Goal: Connect with others: Connect with others

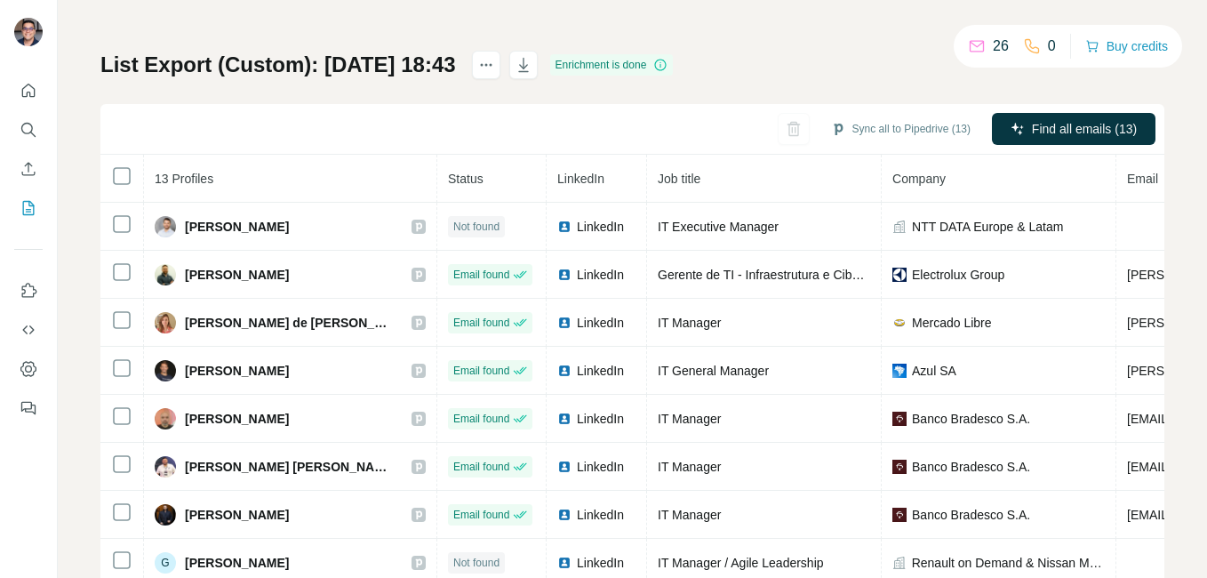
scroll to position [168, 0]
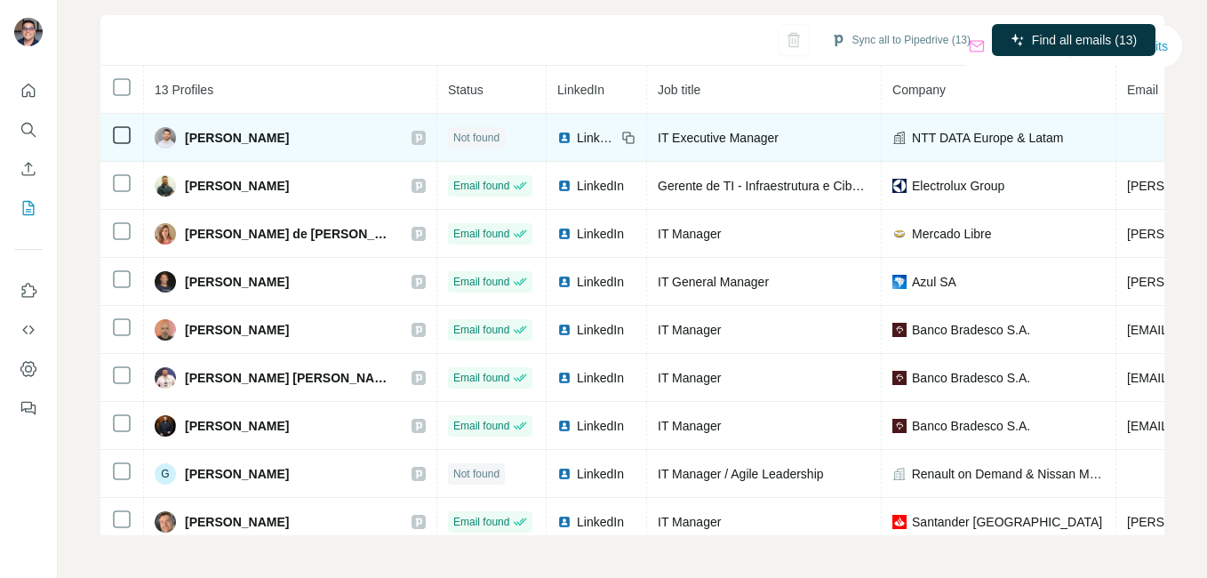
click at [577, 139] on span "LinkedIn" at bounding box center [596, 138] width 39 height 18
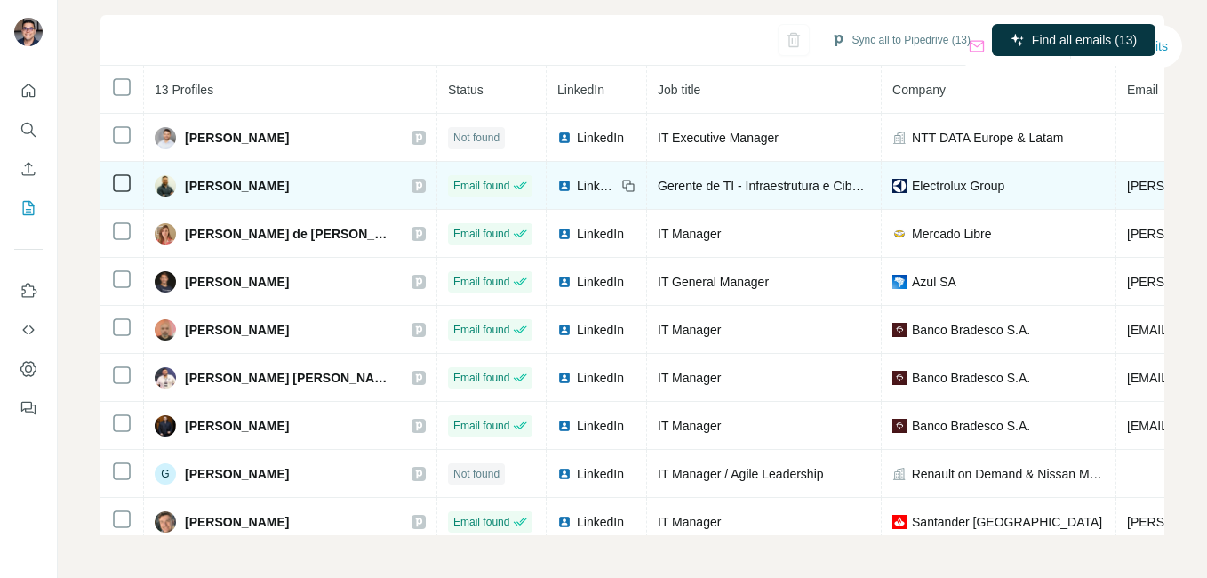
click at [577, 177] on span "LinkedIn" at bounding box center [596, 186] width 39 height 18
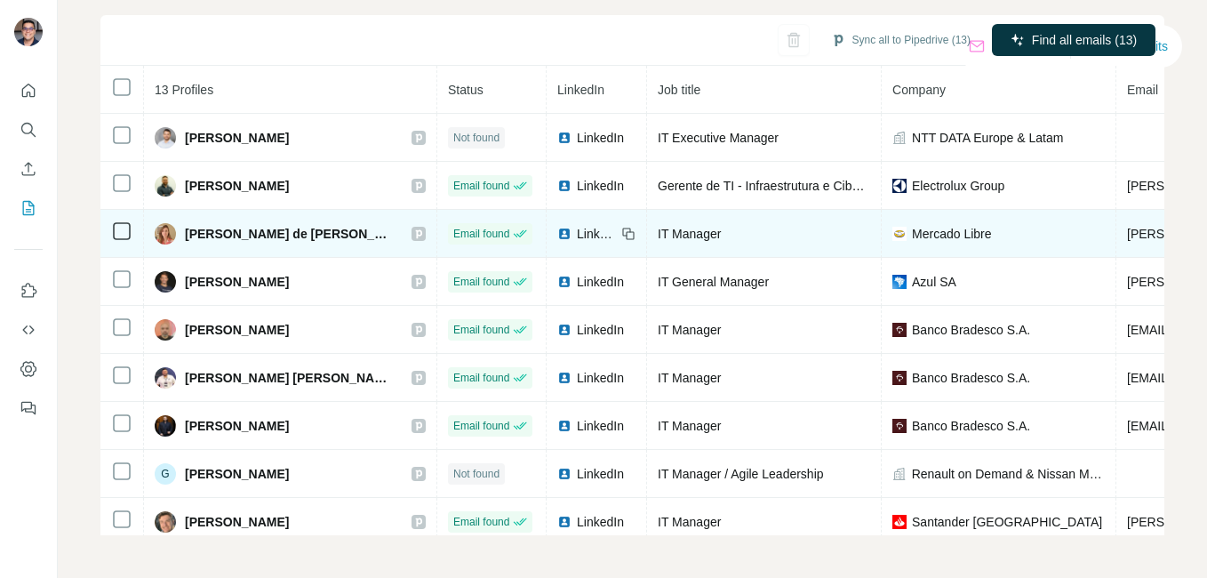
click at [547, 216] on td "LinkedIn" at bounding box center [597, 234] width 100 height 48
click at [547, 221] on td "LinkedIn" at bounding box center [597, 234] width 100 height 48
click at [577, 230] on span "LinkedIn" at bounding box center [596, 234] width 39 height 18
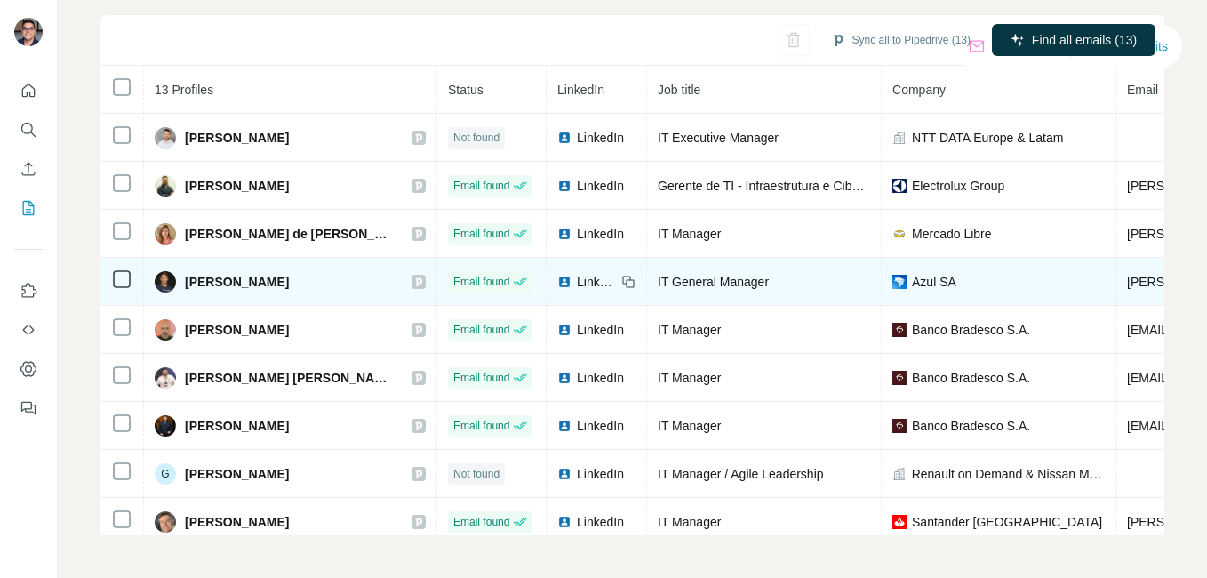
click at [577, 273] on span "LinkedIn" at bounding box center [596, 282] width 39 height 18
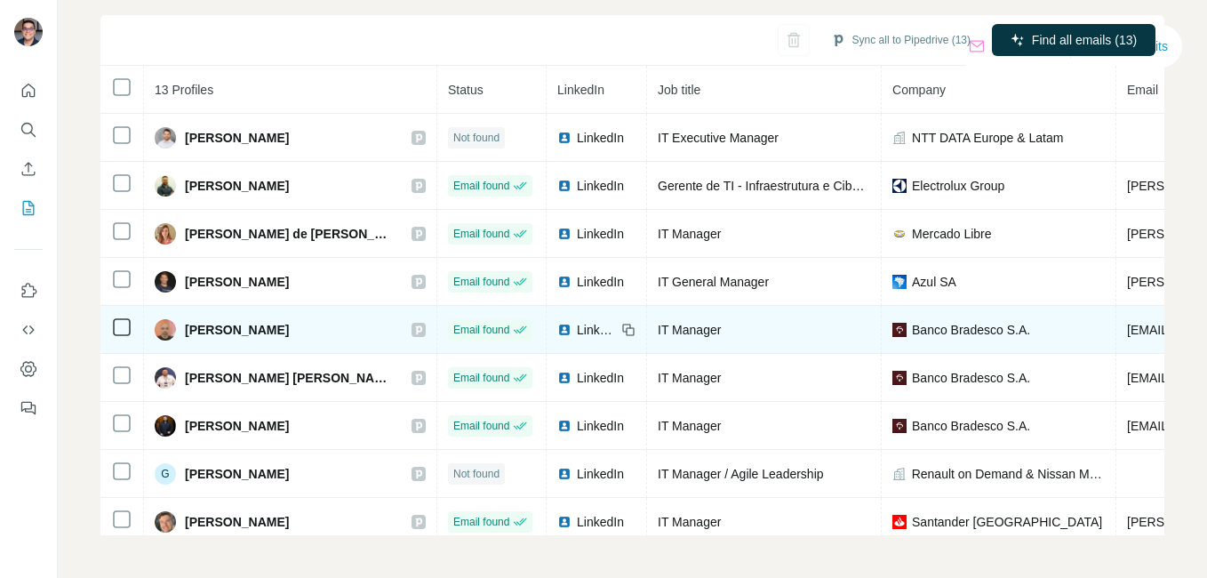
click at [577, 331] on span "LinkedIn" at bounding box center [596, 330] width 39 height 18
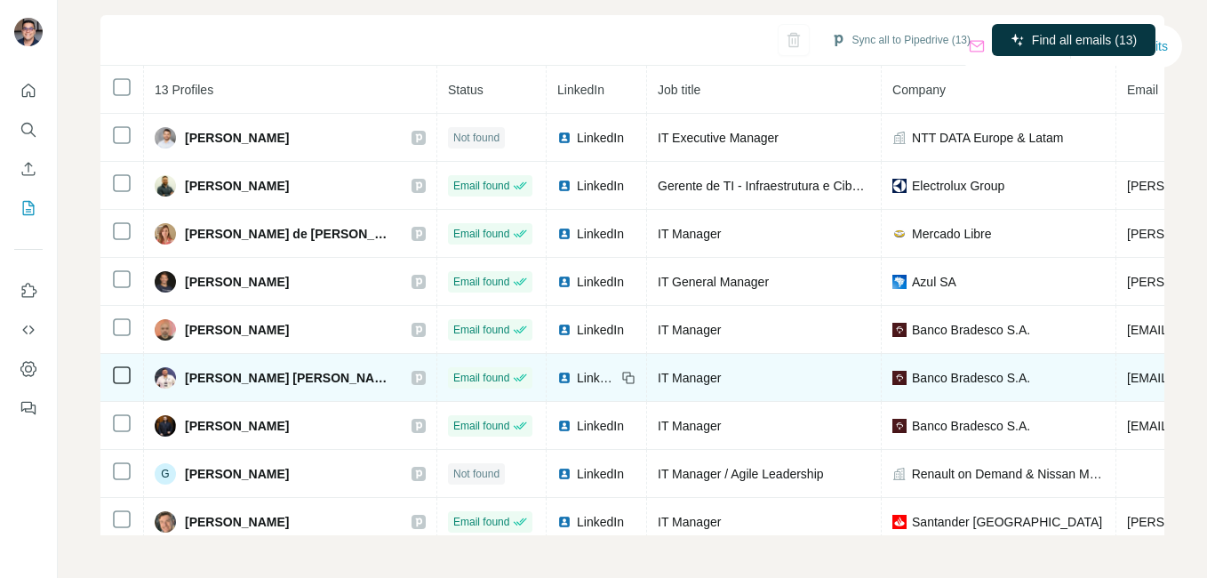
click at [577, 374] on span "LinkedIn" at bounding box center [596, 378] width 39 height 18
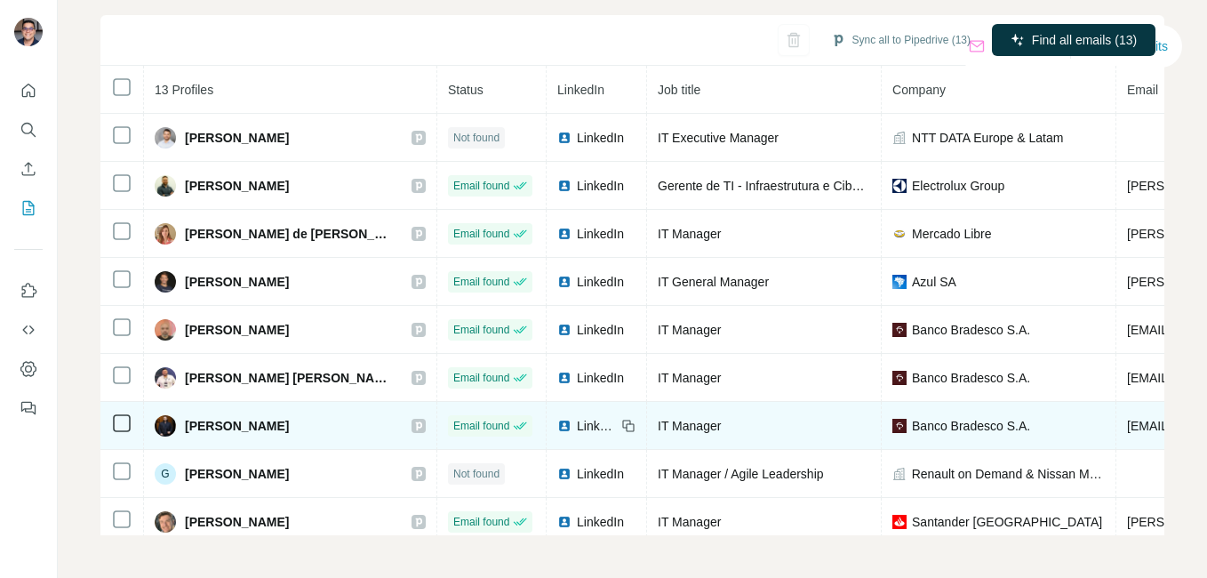
click at [557, 417] on div "LinkedIn" at bounding box center [586, 426] width 59 height 18
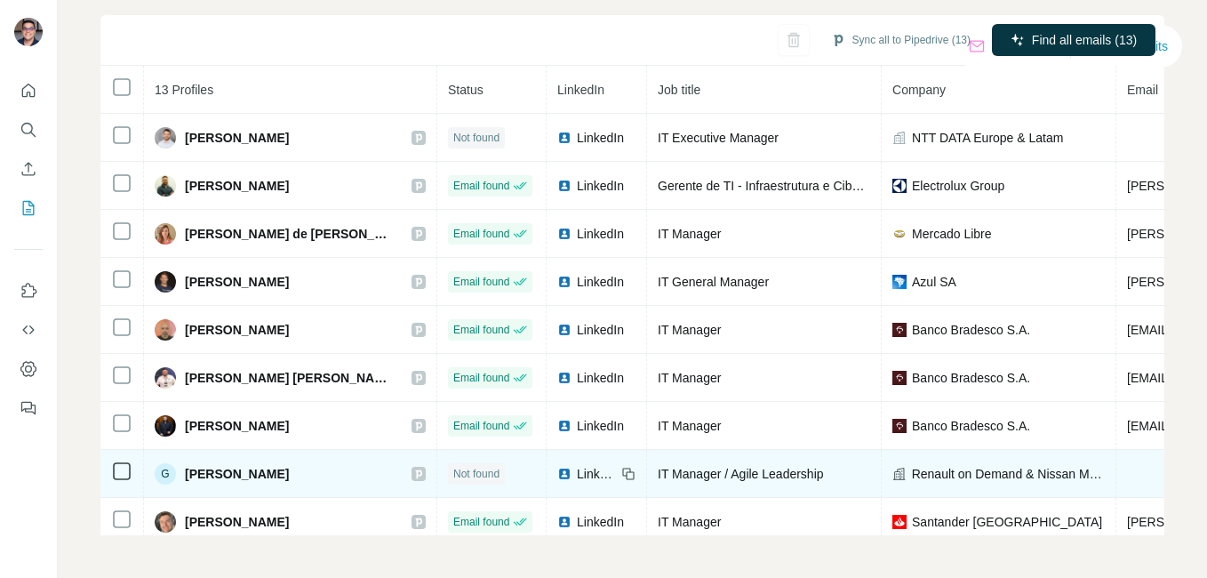
click at [577, 466] on span "LinkedIn" at bounding box center [596, 474] width 39 height 18
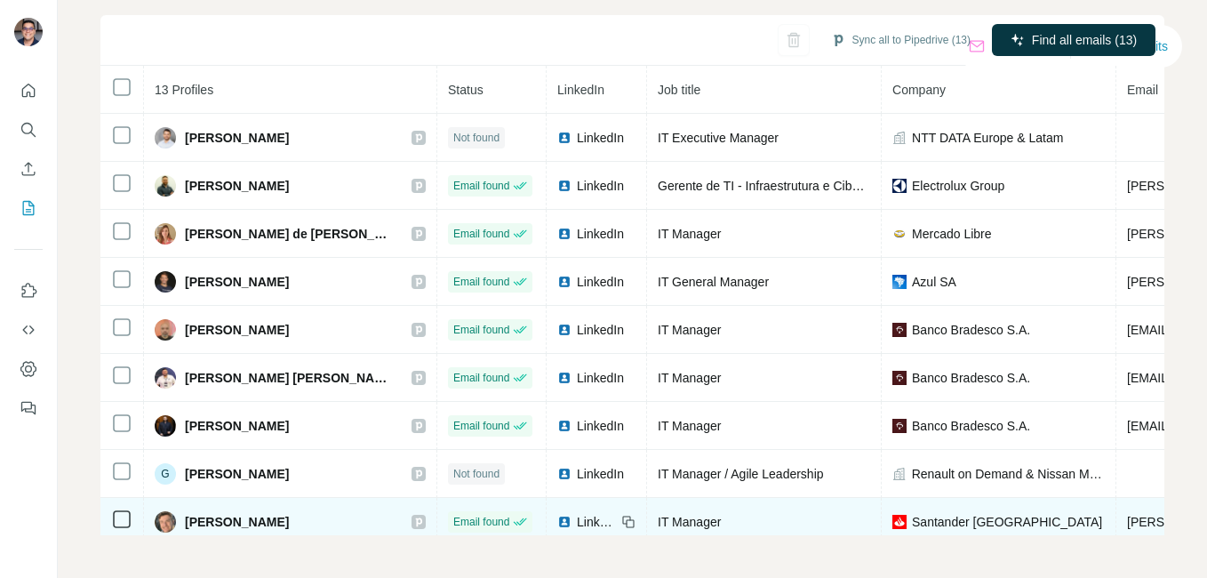
click at [577, 515] on span "LinkedIn" at bounding box center [596, 522] width 39 height 18
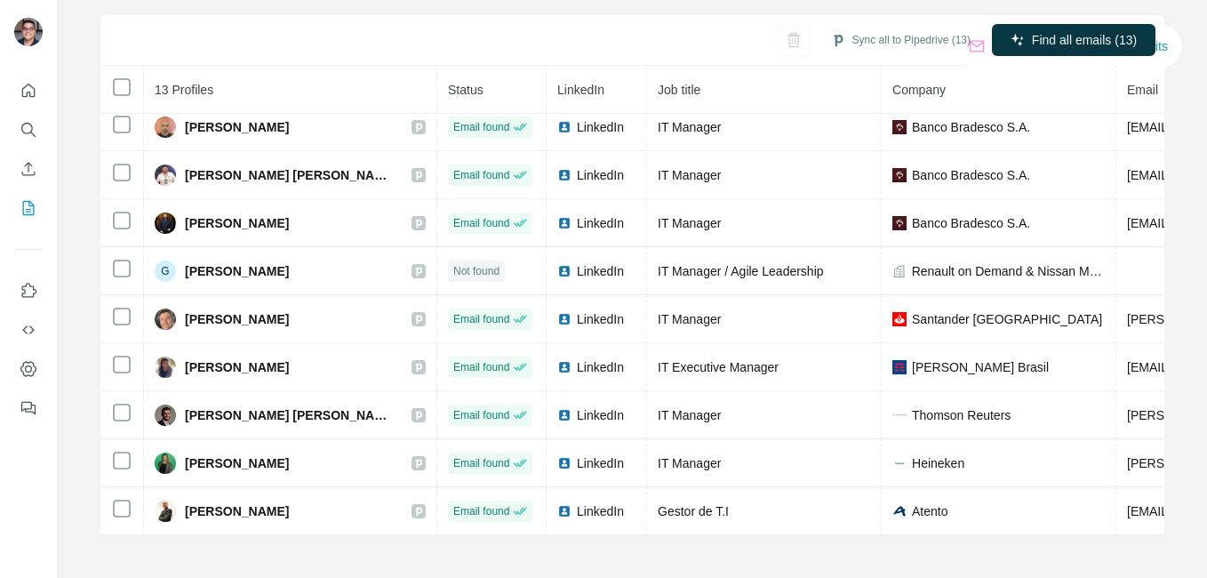
scroll to position [212, 0]
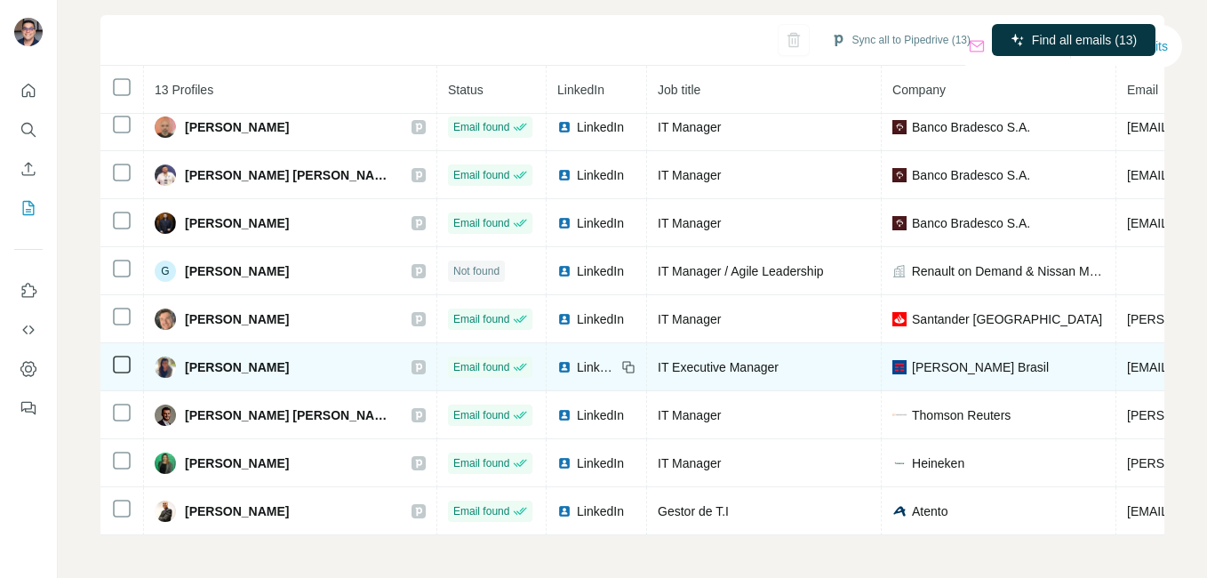
click at [577, 358] on span "LinkedIn" at bounding box center [596, 367] width 39 height 18
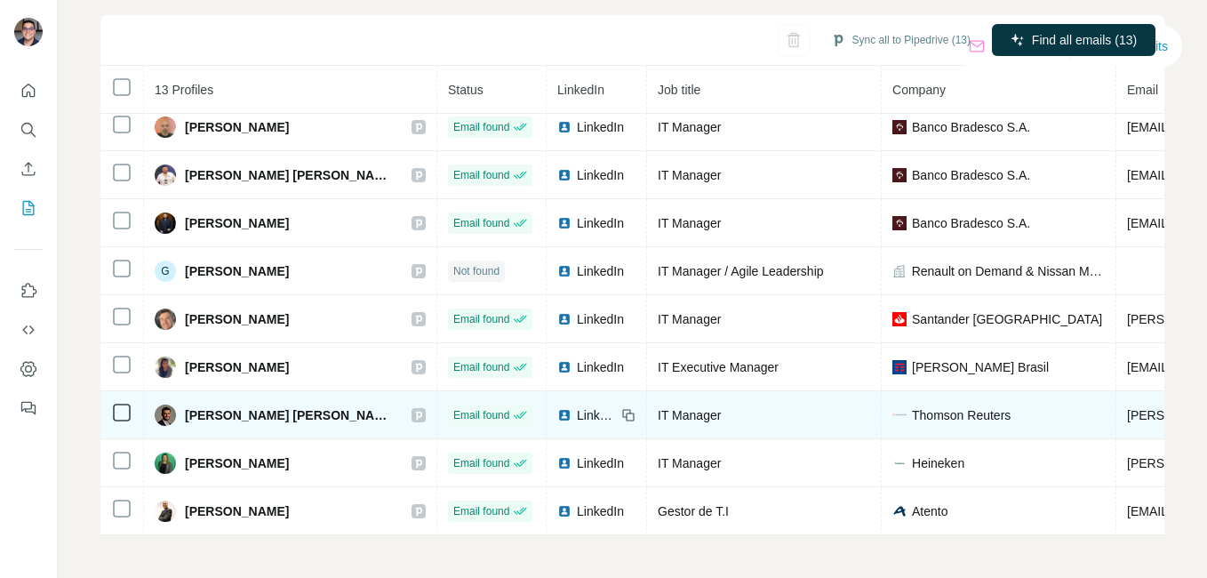
click at [577, 406] on span "LinkedIn" at bounding box center [596, 415] width 39 height 18
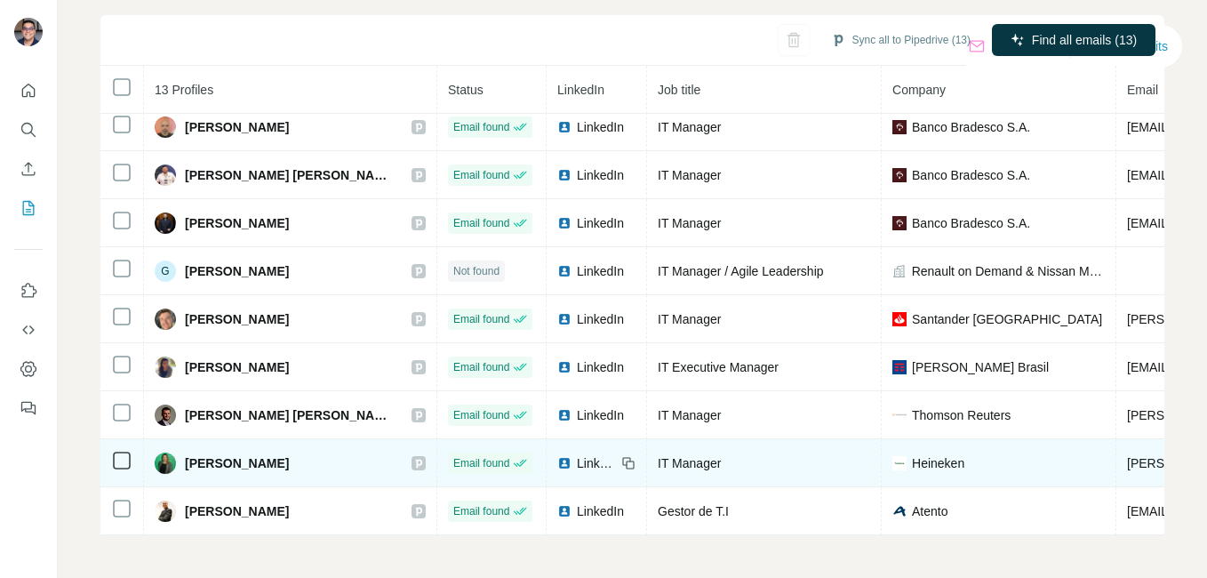
click at [577, 454] on span "LinkedIn" at bounding box center [596, 463] width 39 height 18
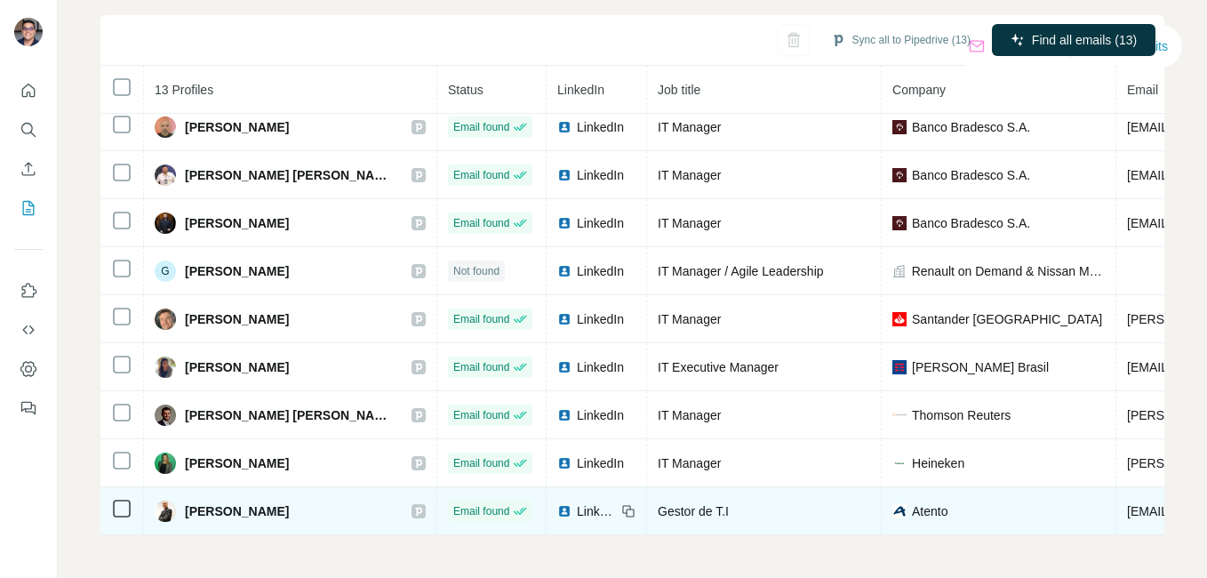
click at [577, 502] on span "LinkedIn" at bounding box center [596, 511] width 39 height 18
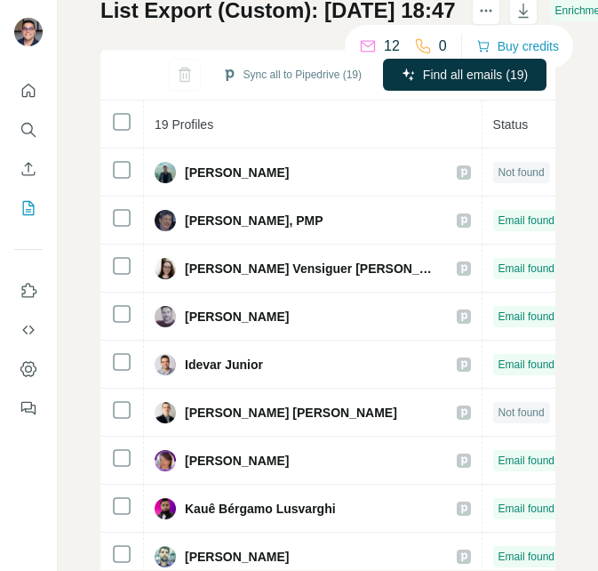
scroll to position [188, 0]
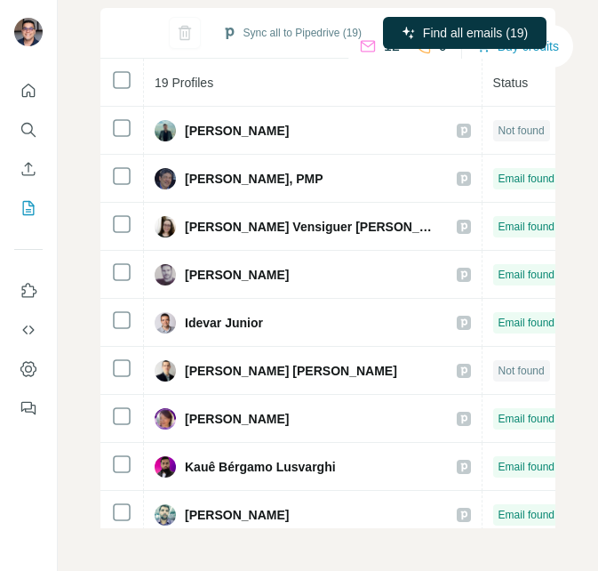
click at [9, 488] on div at bounding box center [29, 285] width 58 height 571
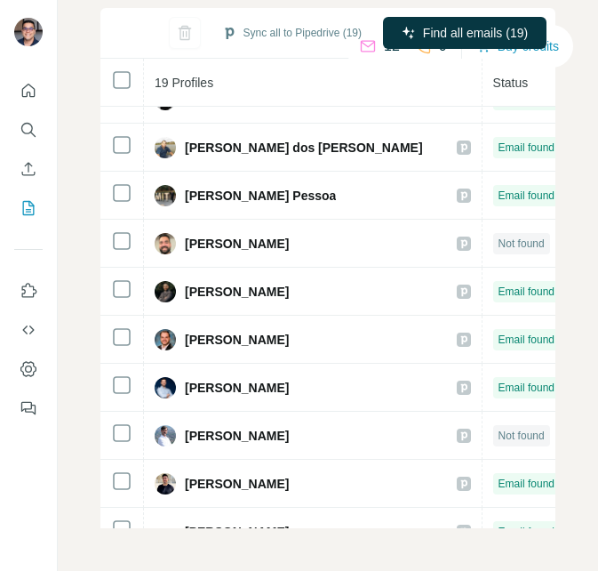
scroll to position [499, 0]
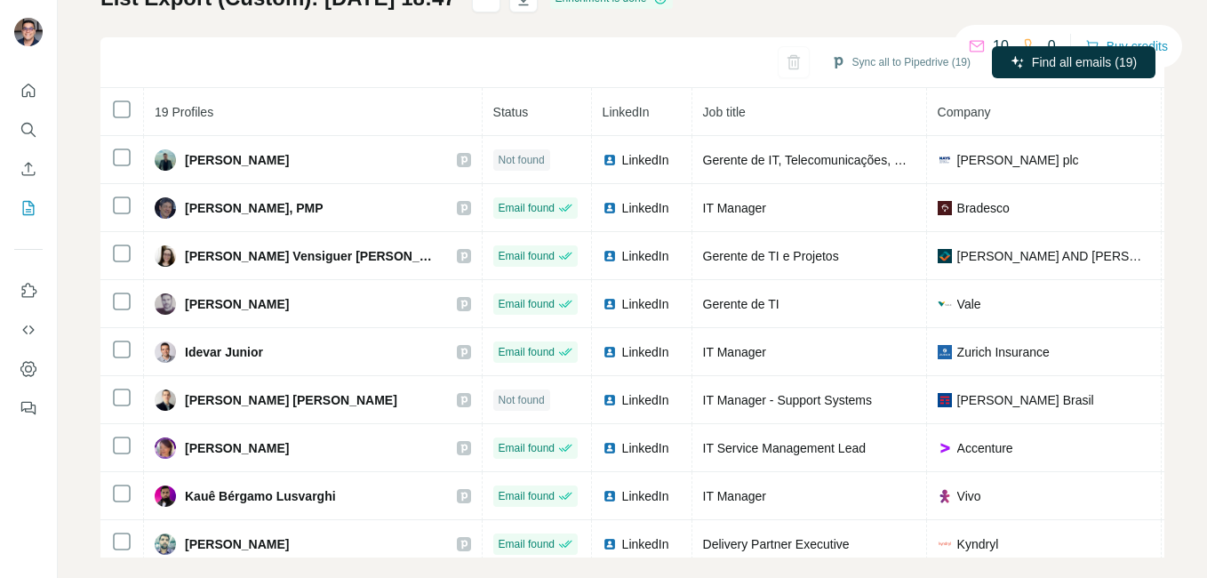
scroll to position [168, 0]
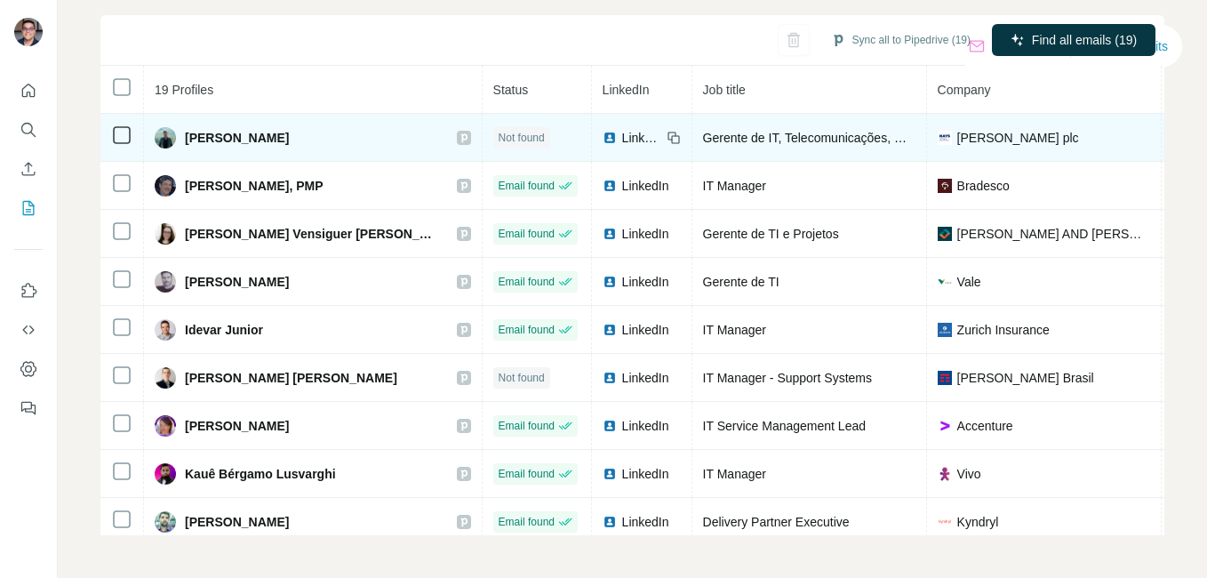
click at [603, 133] on div "LinkedIn" at bounding box center [632, 138] width 59 height 18
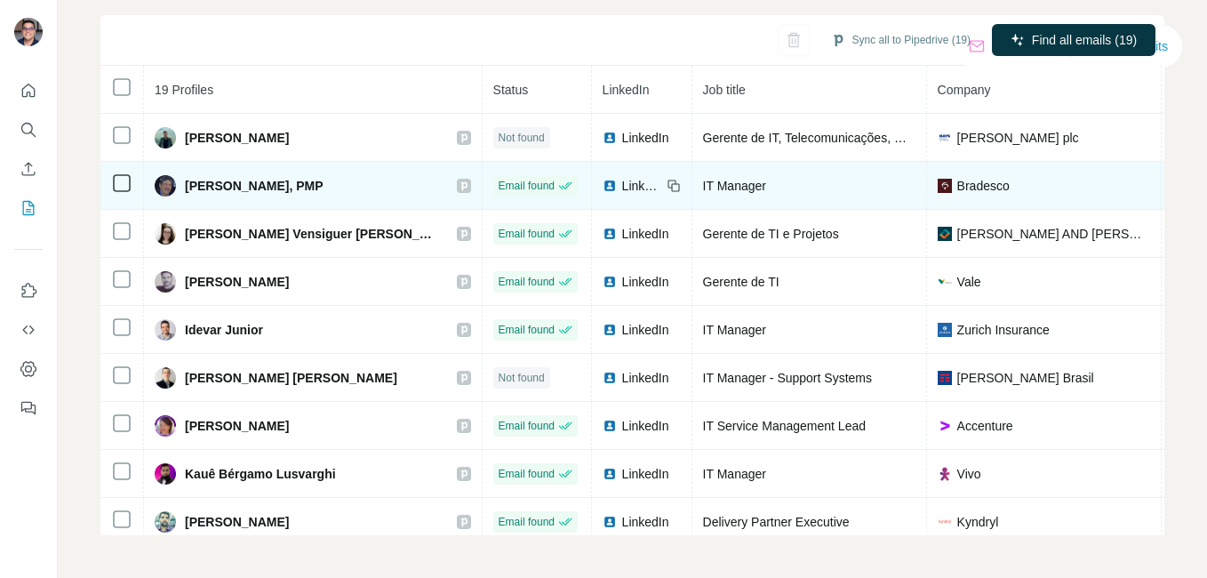
click at [622, 183] on span "LinkedIn" at bounding box center [641, 186] width 39 height 18
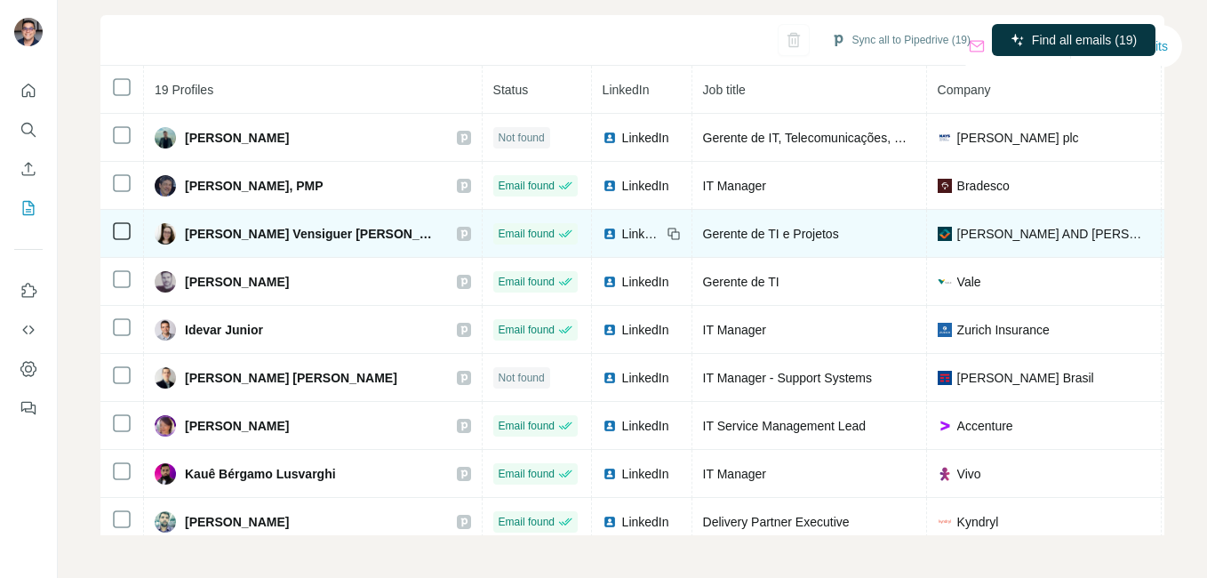
click at [622, 236] on span "LinkedIn" at bounding box center [641, 234] width 39 height 18
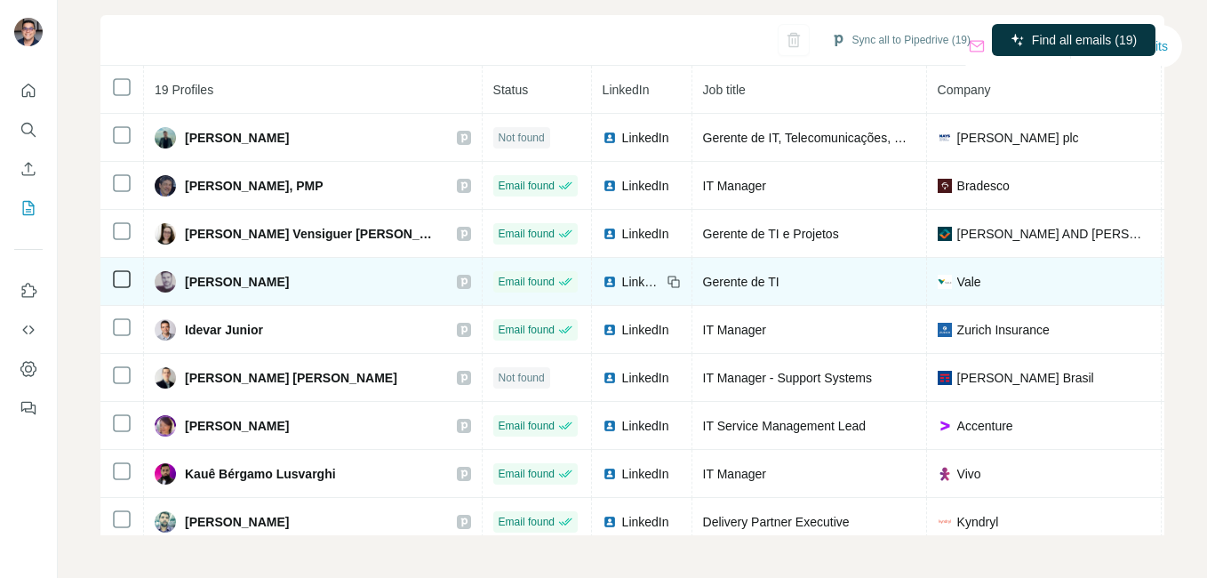
click at [622, 274] on span "LinkedIn" at bounding box center [641, 282] width 39 height 18
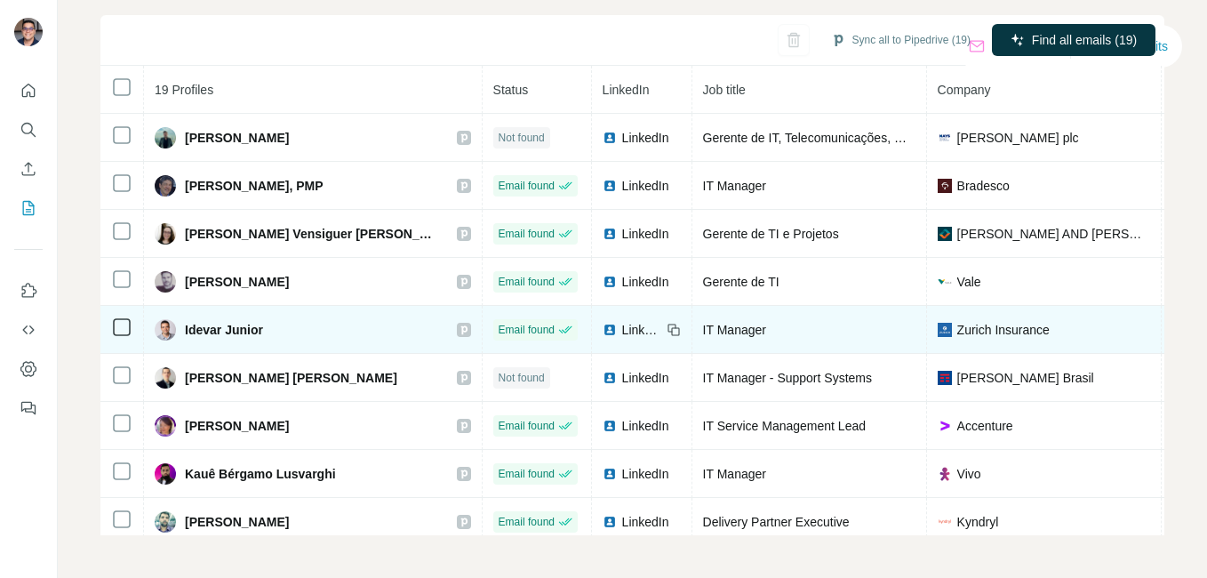
click at [603, 331] on img at bounding box center [610, 330] width 14 height 14
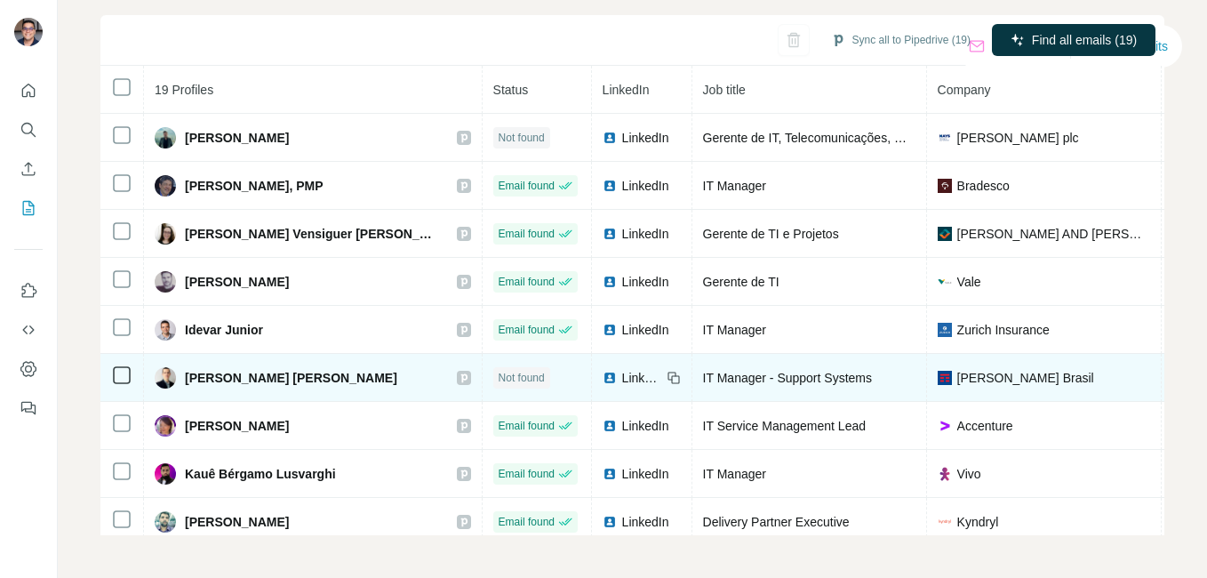
click at [622, 379] on span "LinkedIn" at bounding box center [641, 378] width 39 height 18
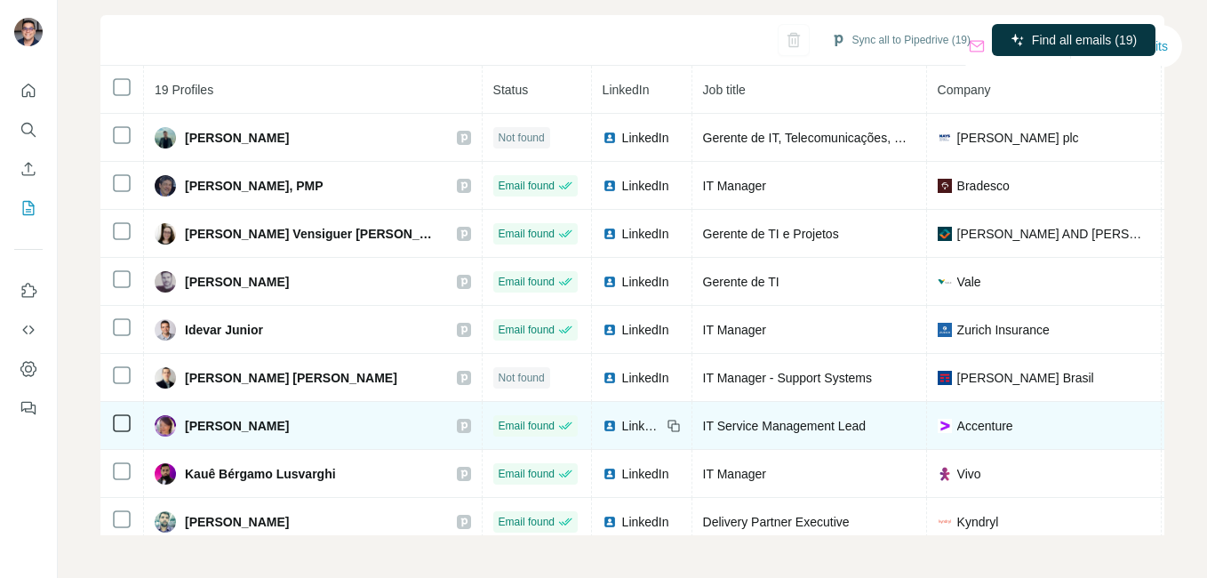
click at [622, 426] on span "LinkedIn" at bounding box center [641, 426] width 39 height 18
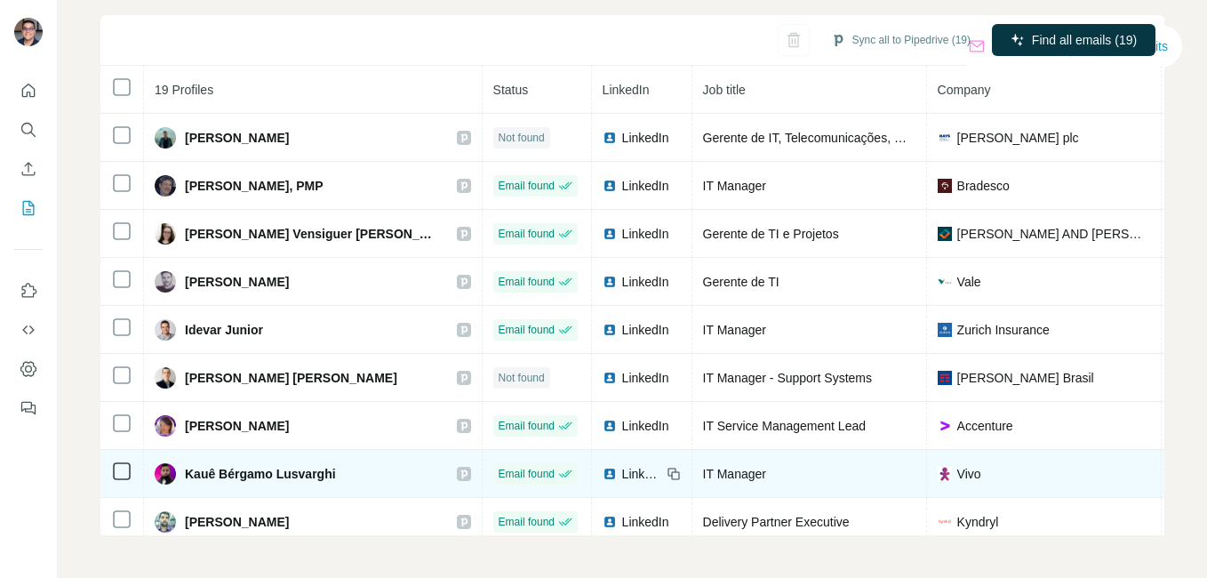
click at [622, 474] on span "LinkedIn" at bounding box center [641, 474] width 39 height 18
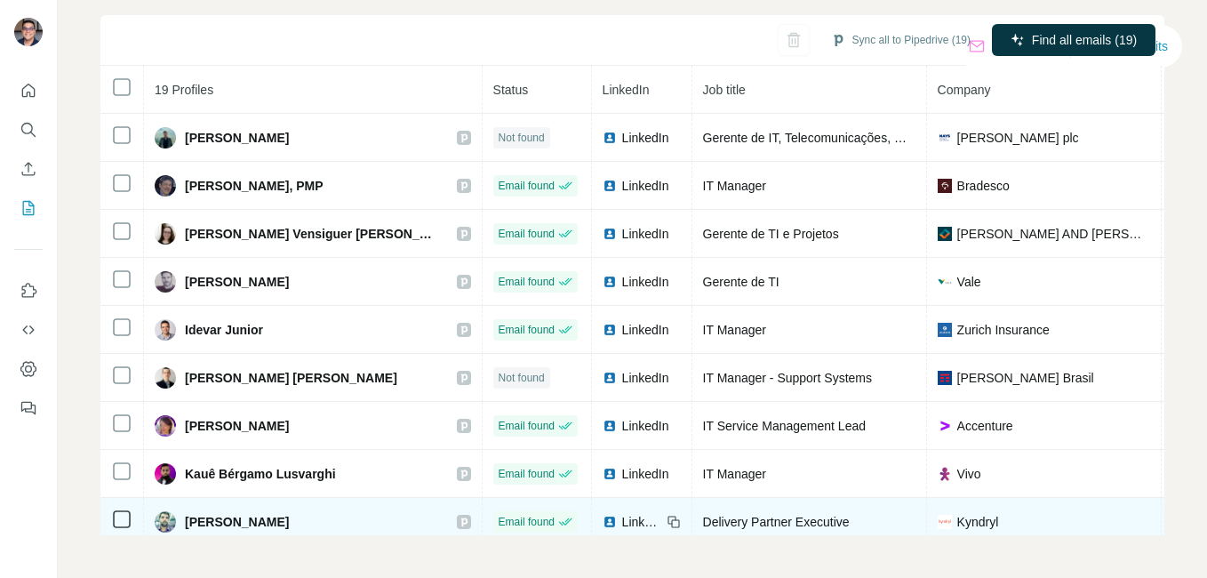
click at [622, 516] on span "LinkedIn" at bounding box center [641, 522] width 39 height 18
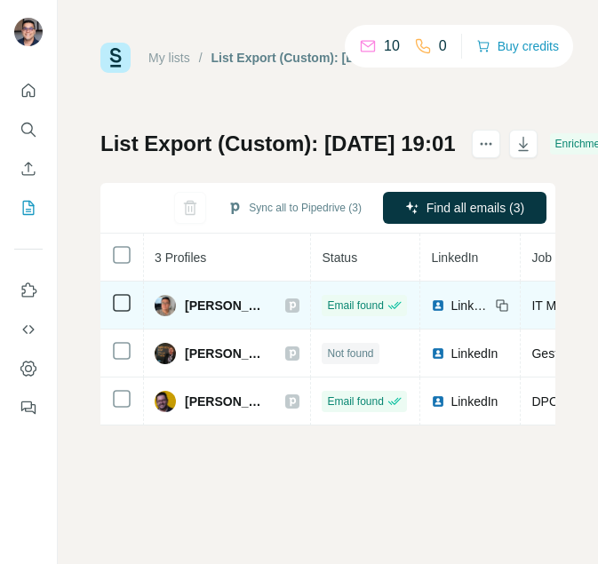
click at [484, 310] on div "LinkedIn" at bounding box center [460, 306] width 59 height 18
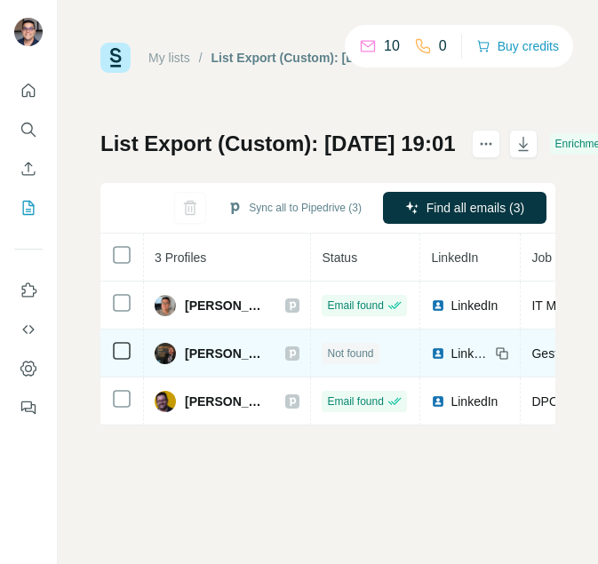
click at [489, 349] on span "LinkedIn" at bounding box center [470, 354] width 39 height 18
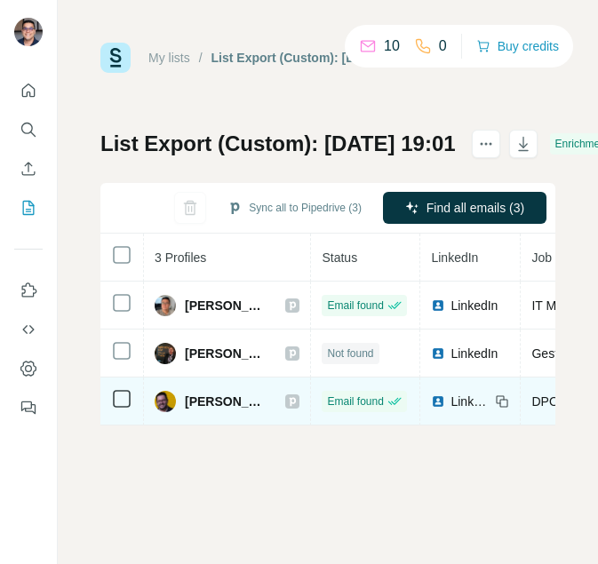
click at [489, 387] on td "LinkedIn" at bounding box center [470, 402] width 100 height 48
click at [490, 397] on span "LinkedIn" at bounding box center [470, 402] width 39 height 18
